Goal: Navigation & Orientation: Find specific page/section

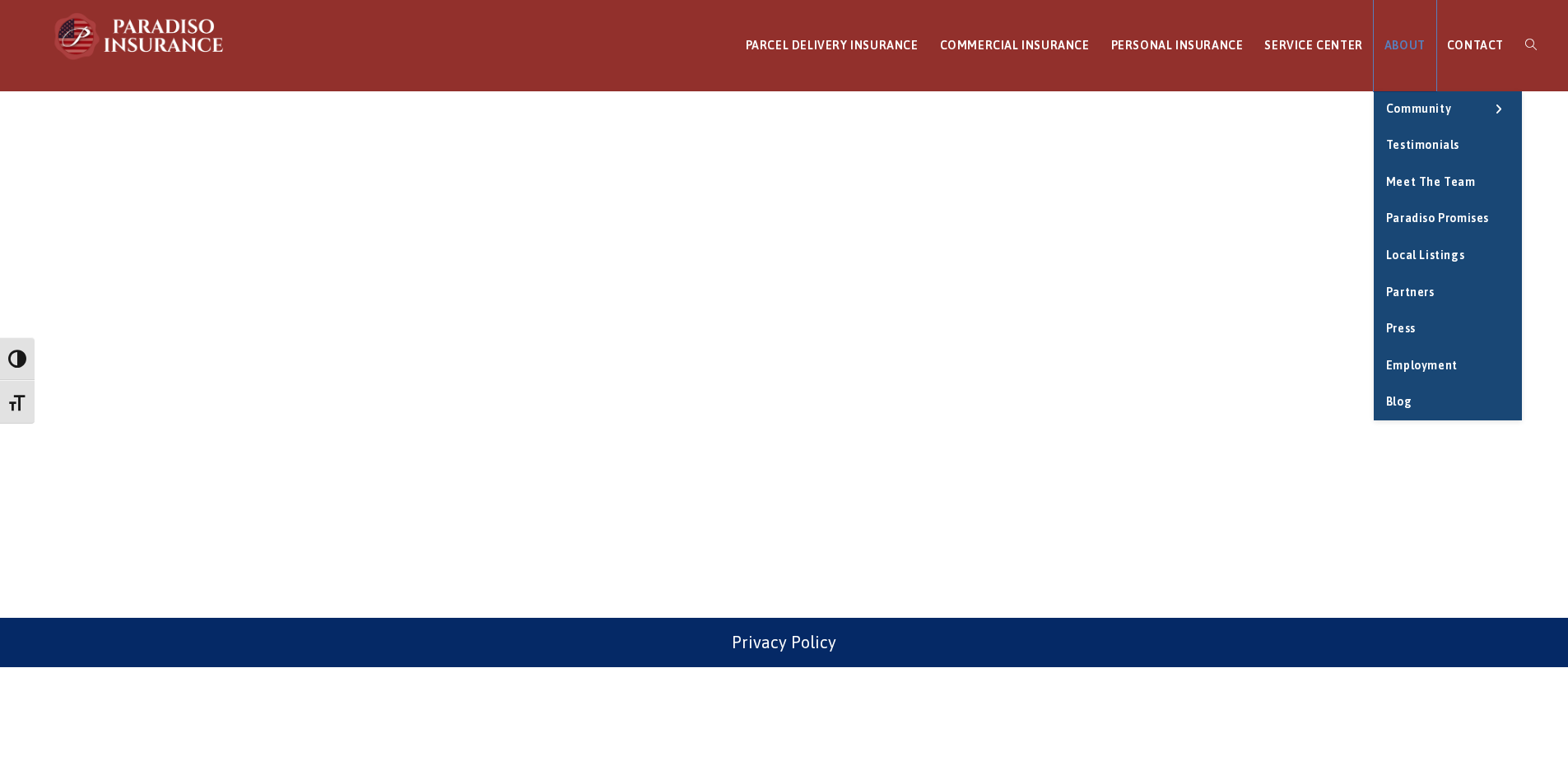
click at [1408, 46] on span "ABOUT" at bounding box center [1405, 45] width 41 height 13
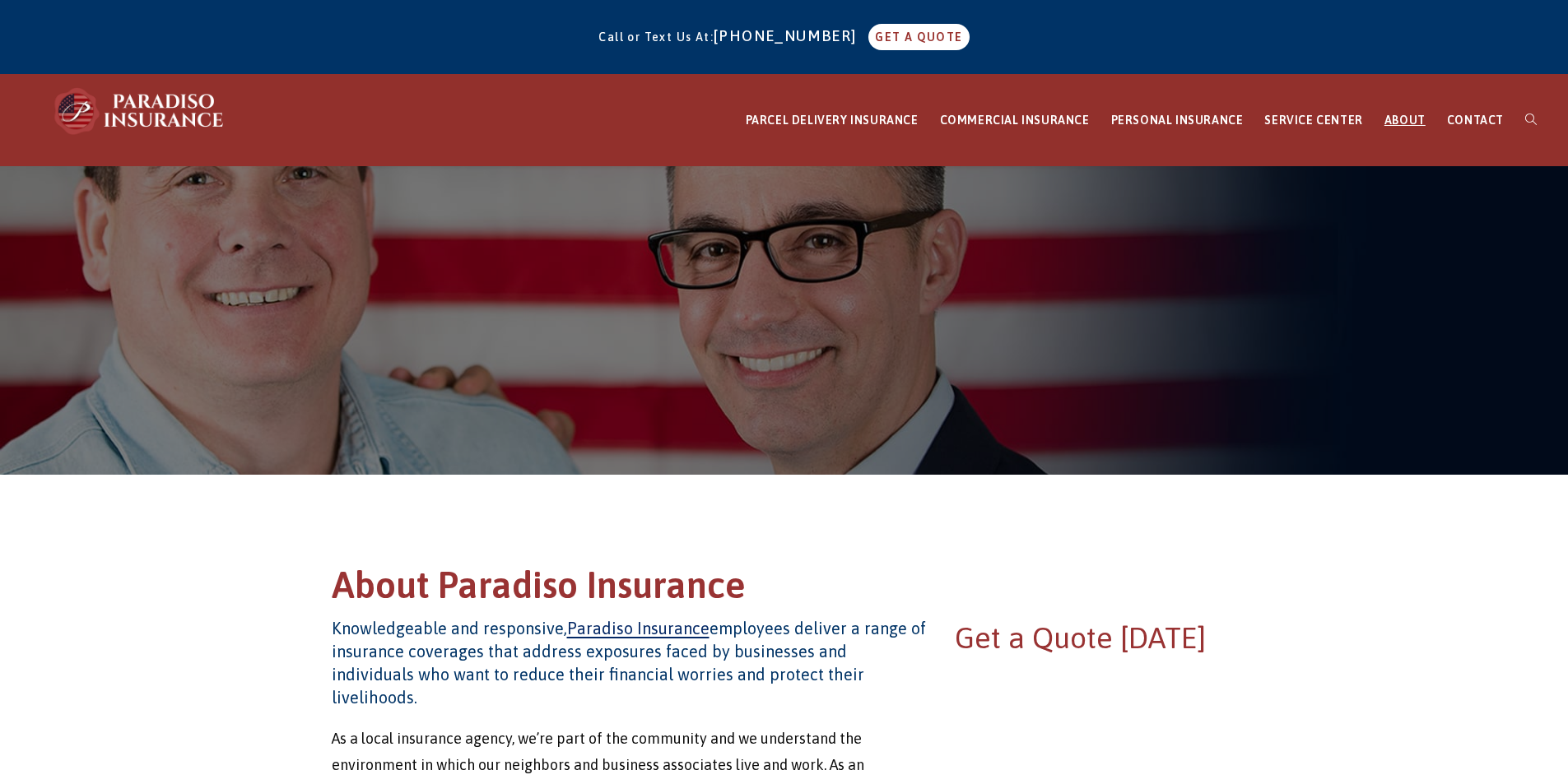
click at [1399, 67] on div "Call or Text Us At: 860-684-5270 GET A QUOTE" at bounding box center [784, 37] width 1568 height 61
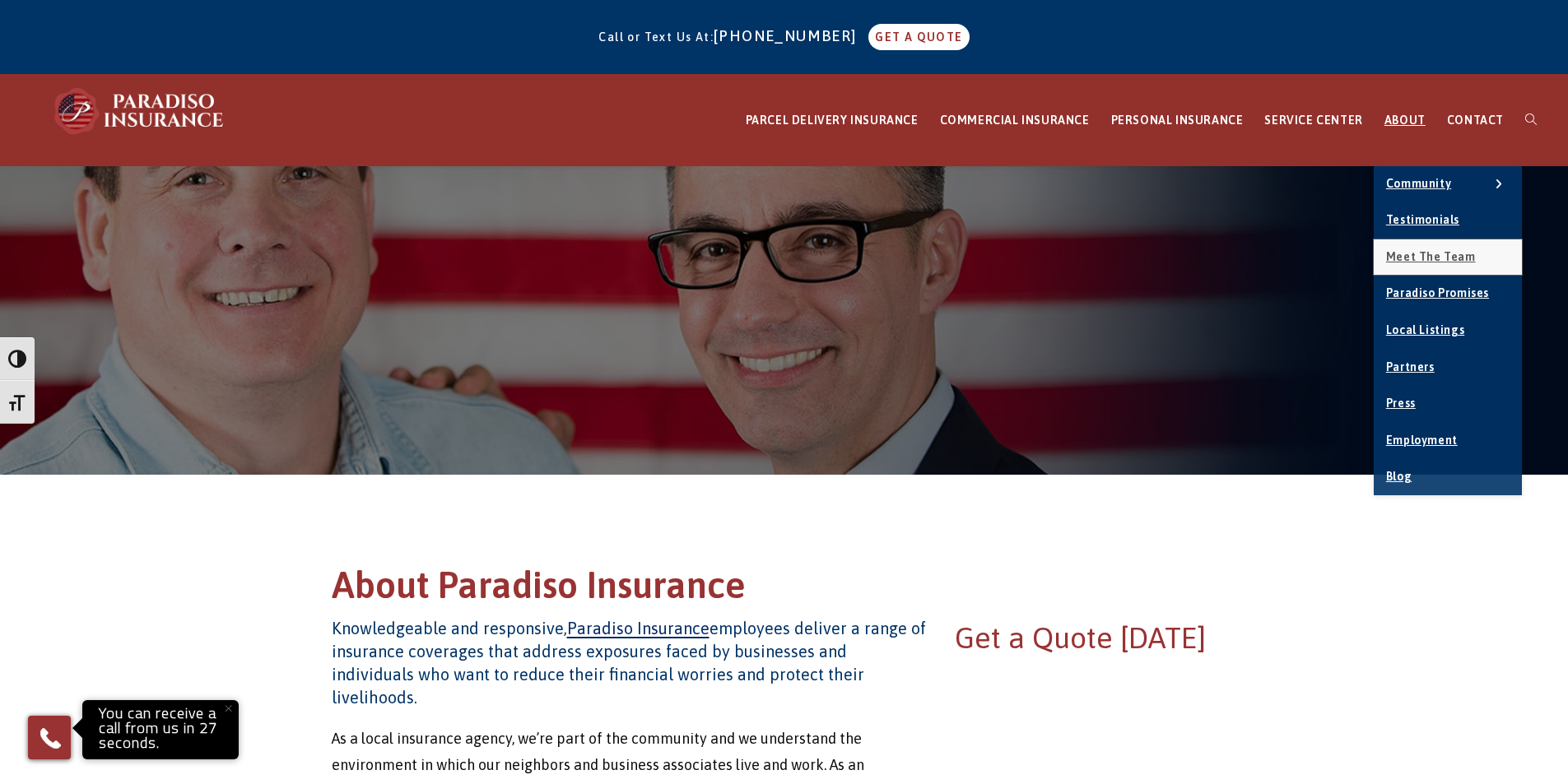
click at [1442, 257] on span "Meet the Team" at bounding box center [1430, 257] width 89 height 13
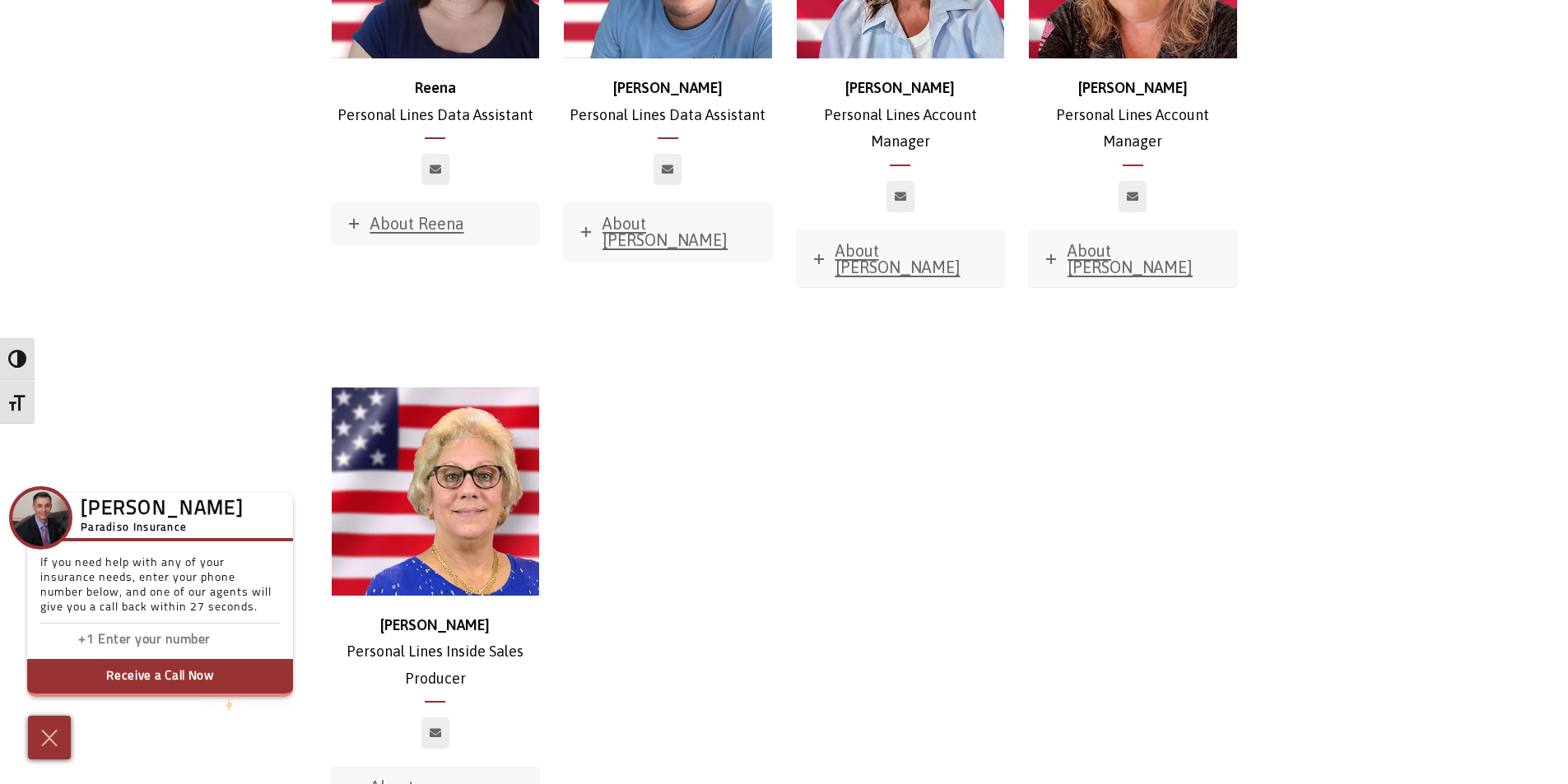
scroll to position [6912, 0]
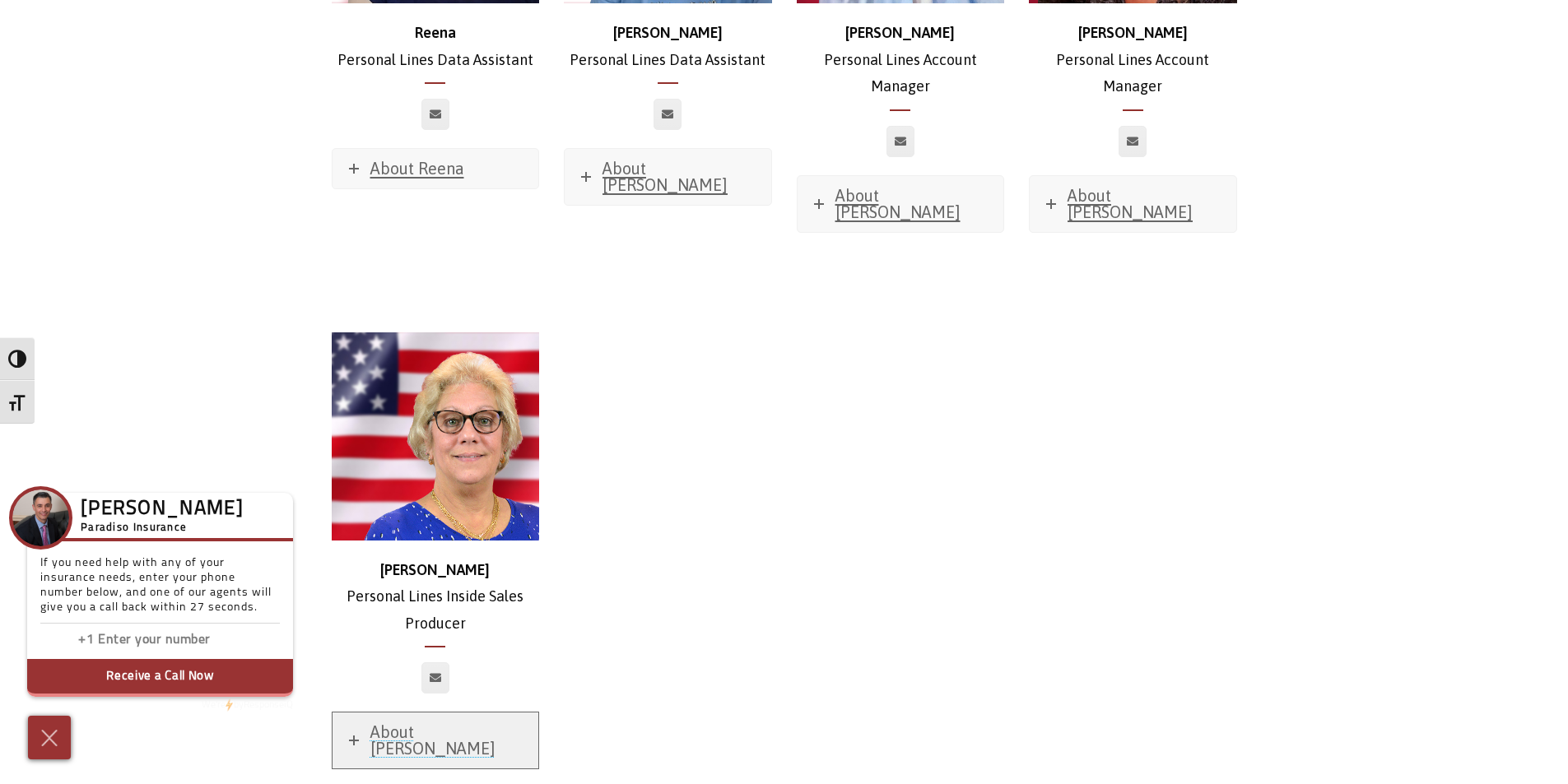
click at [424, 722] on span "About Donna" at bounding box center [433, 740] width 125 height 36
